Goal: Task Accomplishment & Management: Manage account settings

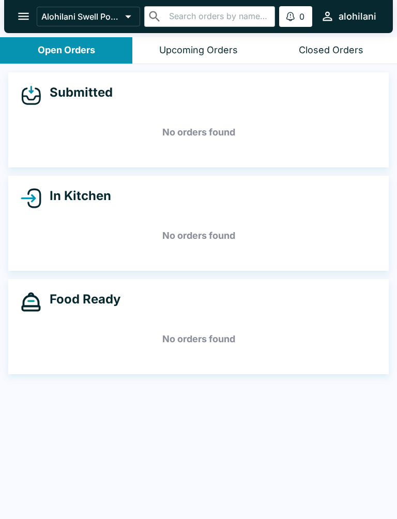
scroll to position [1, 0]
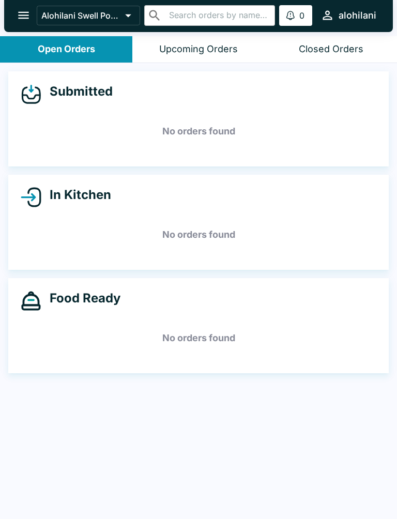
click at [231, 348] on h5 "No orders found" at bounding box center [199, 337] width 356 height 37
click at [116, 293] on h4 "Food Ready" at bounding box center [80, 298] width 79 height 16
click at [328, 429] on div "Submitted No orders found In Kitchen No orders found Food Ready No orders found" at bounding box center [198, 291] width 397 height 457
click at [81, 349] on h5 "No orders found" at bounding box center [199, 337] width 356 height 37
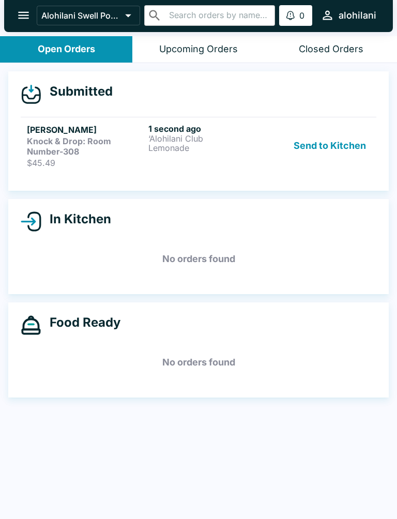
click at [336, 148] on button "Send to Kitchen" at bounding box center [329, 146] width 81 height 44
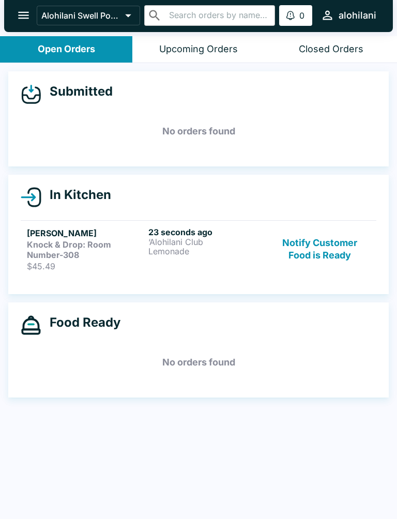
scroll to position [2, 0]
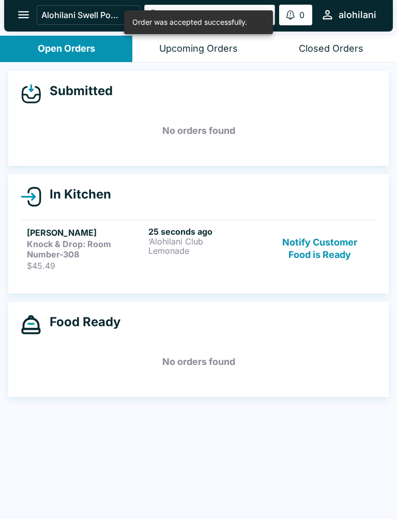
click at [160, 257] on div "25 seconds ago ‘Alohilani Club Lemonade" at bounding box center [206, 248] width 117 height 44
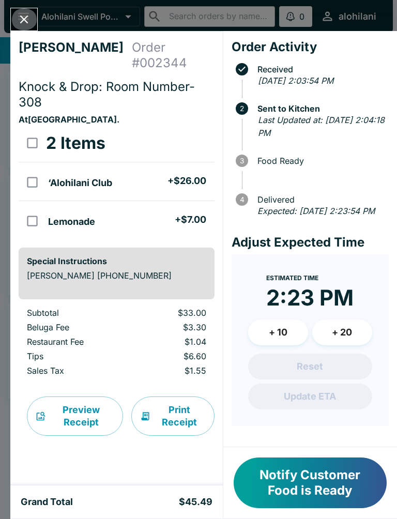
click at [28, 23] on icon "Close" at bounding box center [24, 19] width 14 height 14
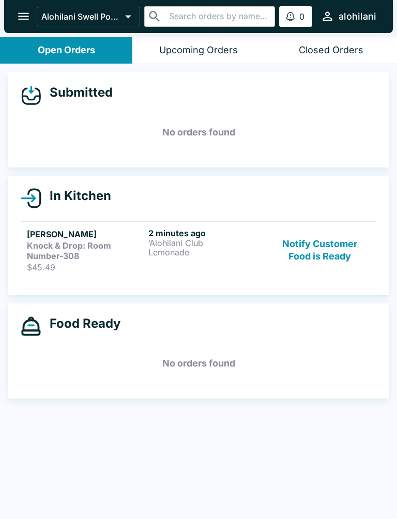
click at [393, 509] on div "Submitted No orders found In Kitchen Ziel Davis Knock & Drop: Room Number-308 $…" at bounding box center [198, 292] width 397 height 457
click at [324, 260] on button "Notify Customer Food is Ready" at bounding box center [320, 250] width 100 height 44
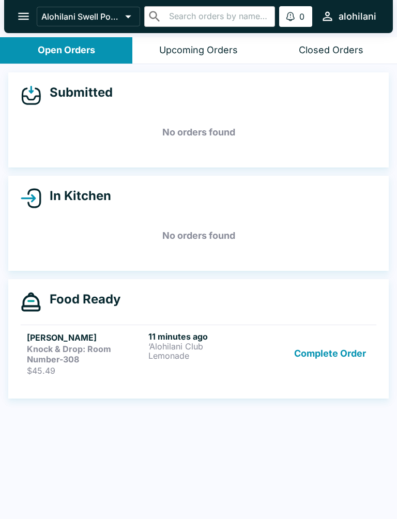
click at [311, 352] on button "Complete Order" at bounding box center [330, 353] width 80 height 44
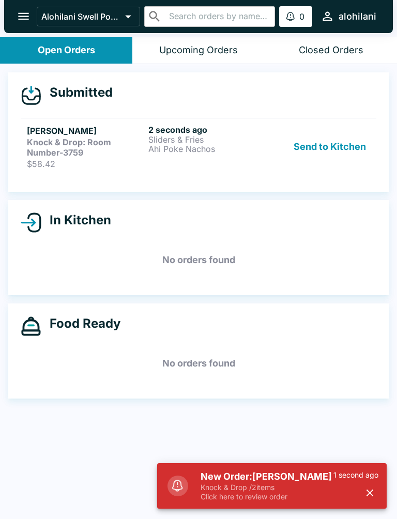
click at [341, 154] on button "Send to Kitchen" at bounding box center [329, 147] width 81 height 44
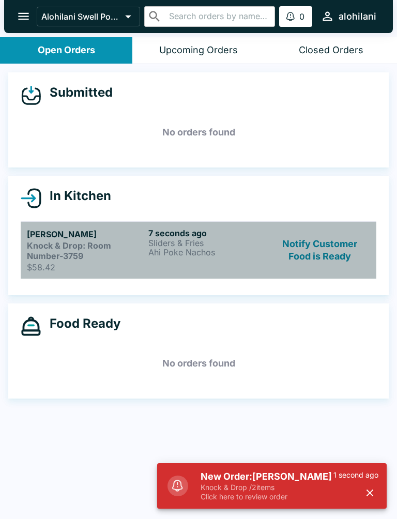
click at [218, 252] on p "Ahi Poke Nachos" at bounding box center [206, 252] width 117 height 9
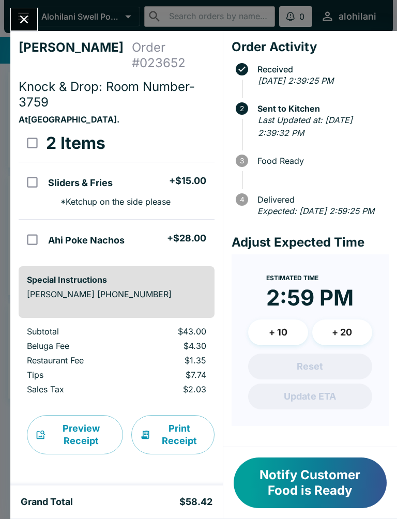
click at [31, 23] on icon "Close" at bounding box center [24, 19] width 14 height 14
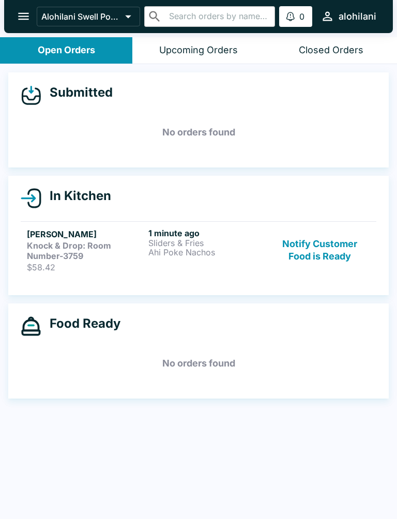
click at [321, 252] on button "Notify Customer Food is Ready" at bounding box center [320, 250] width 100 height 44
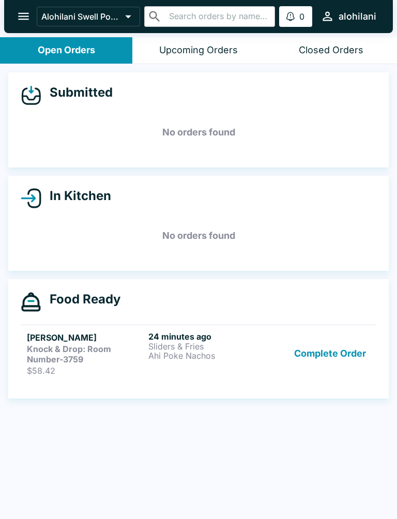
click at [326, 352] on button "Complete Order" at bounding box center [330, 353] width 80 height 44
